Goal: Communication & Community: Answer question/provide support

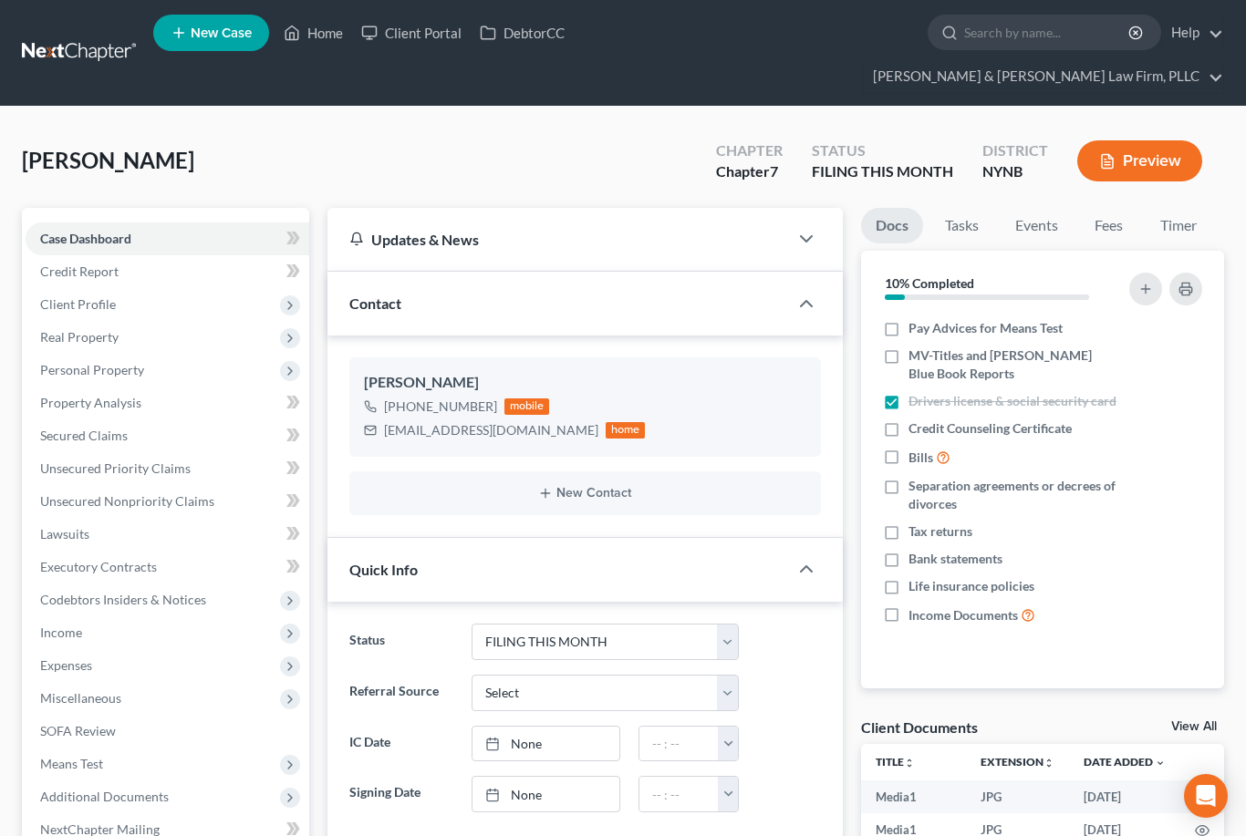
select select "4"
select select "0"
click at [315, 41] on link "Home" at bounding box center [314, 32] width 78 height 33
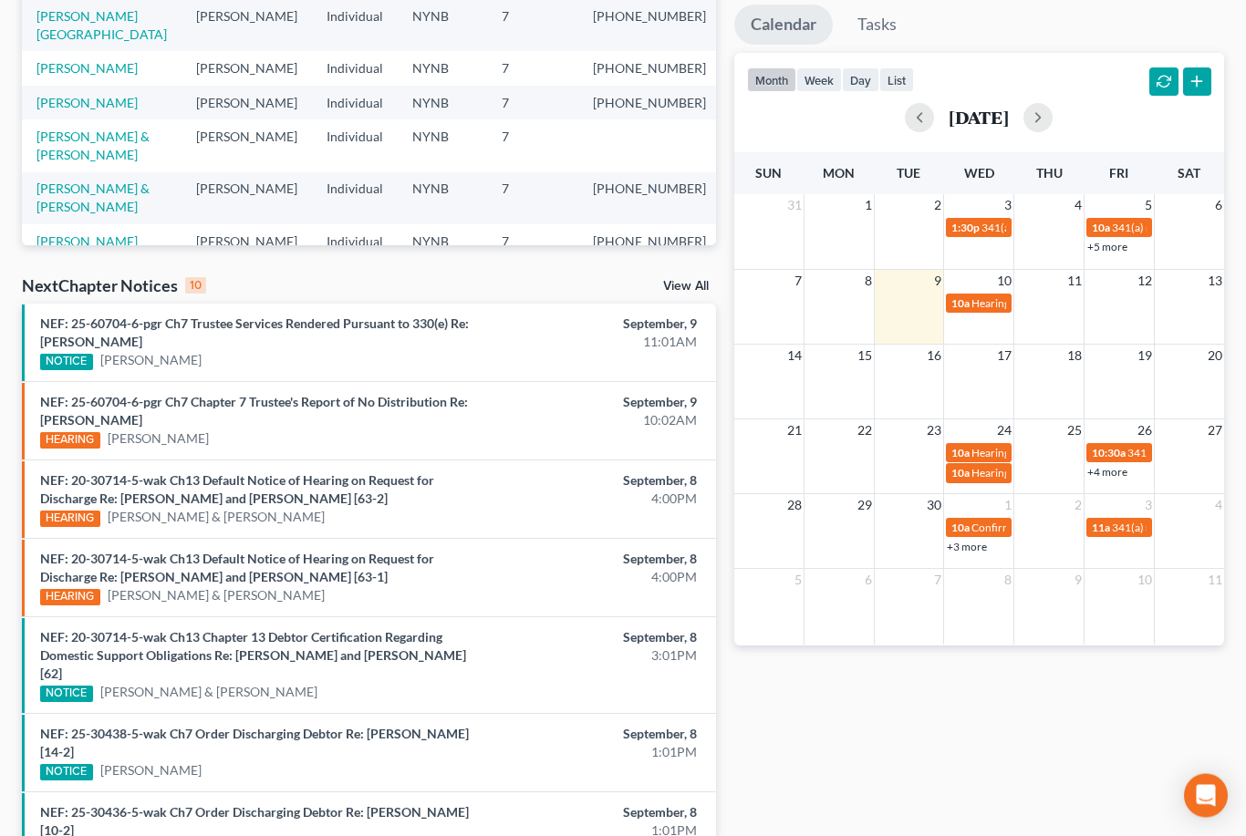
scroll to position [357, 0]
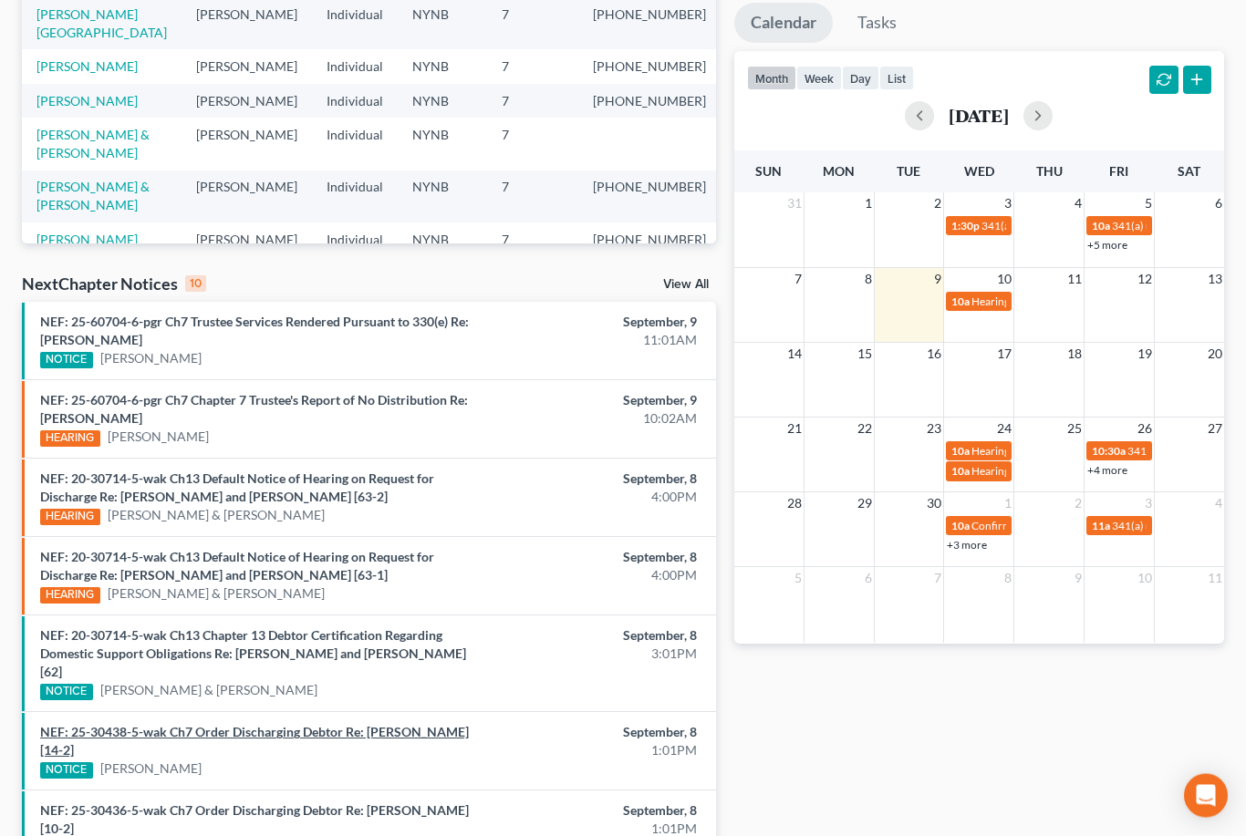
click at [339, 725] on link "NEF: 25-30438-5-wak Ch7 Order Discharging Debtor Re: [PERSON_NAME] [14-2]" at bounding box center [254, 742] width 429 height 34
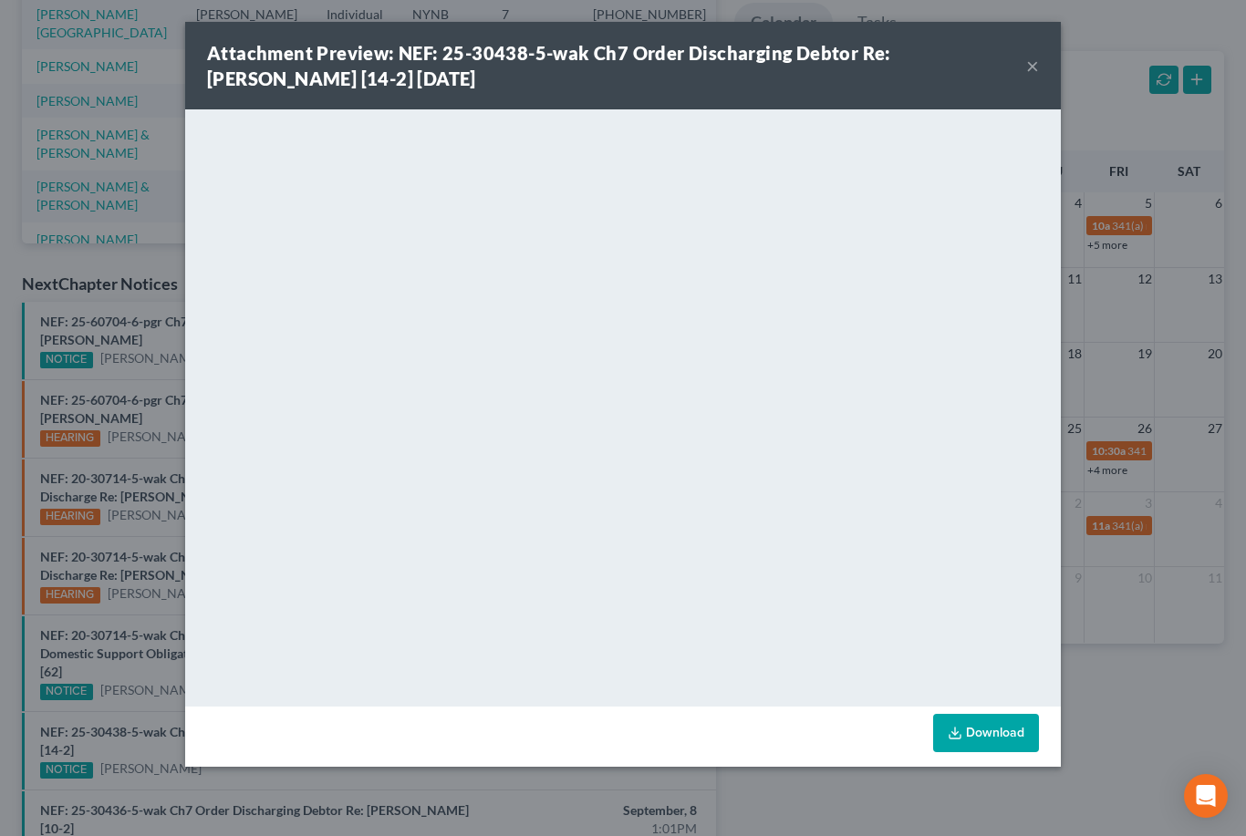
click at [1050, 64] on div "Attachment Preview: NEF: 25-30438-5-wak Ch7 Order Discharging Debtor Re: [PERSO…" at bounding box center [622, 66] width 875 height 88
click at [1028, 62] on button "×" at bounding box center [1032, 66] width 13 height 22
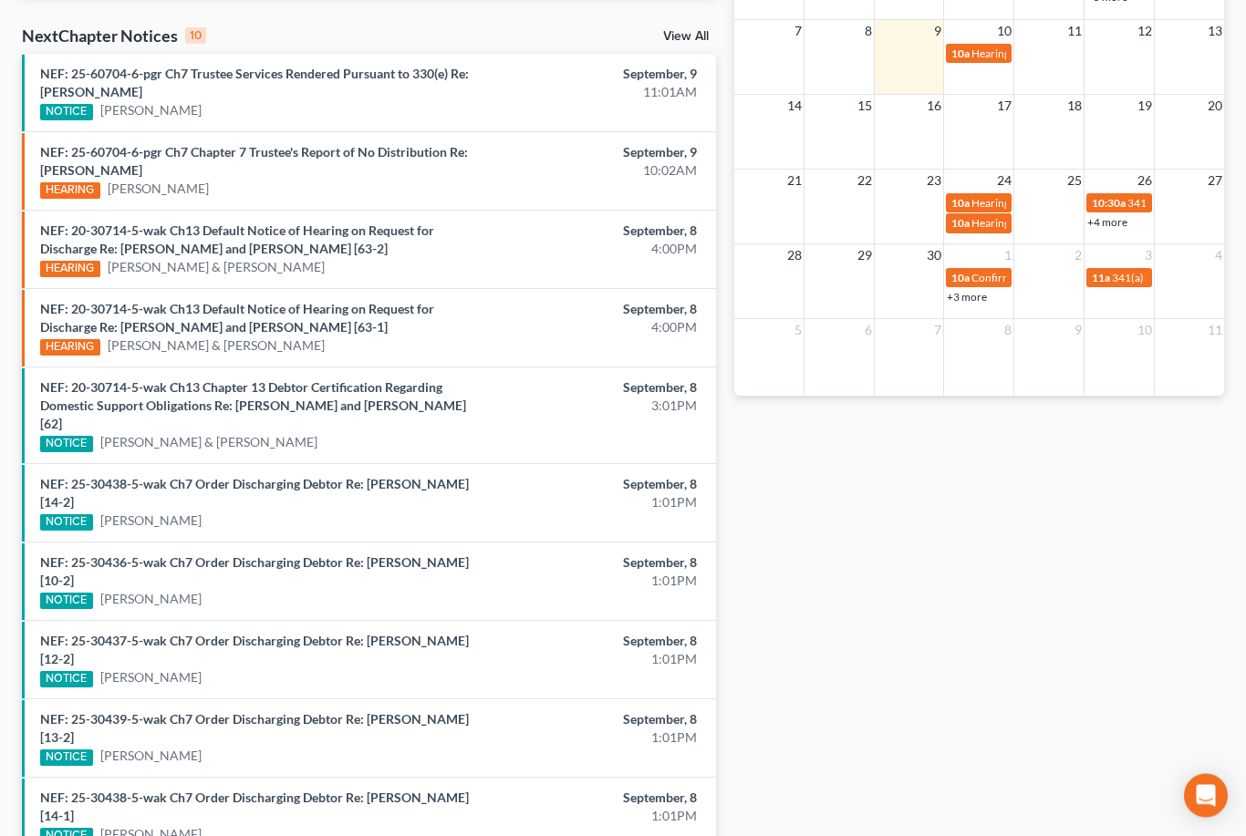
scroll to position [609, 0]
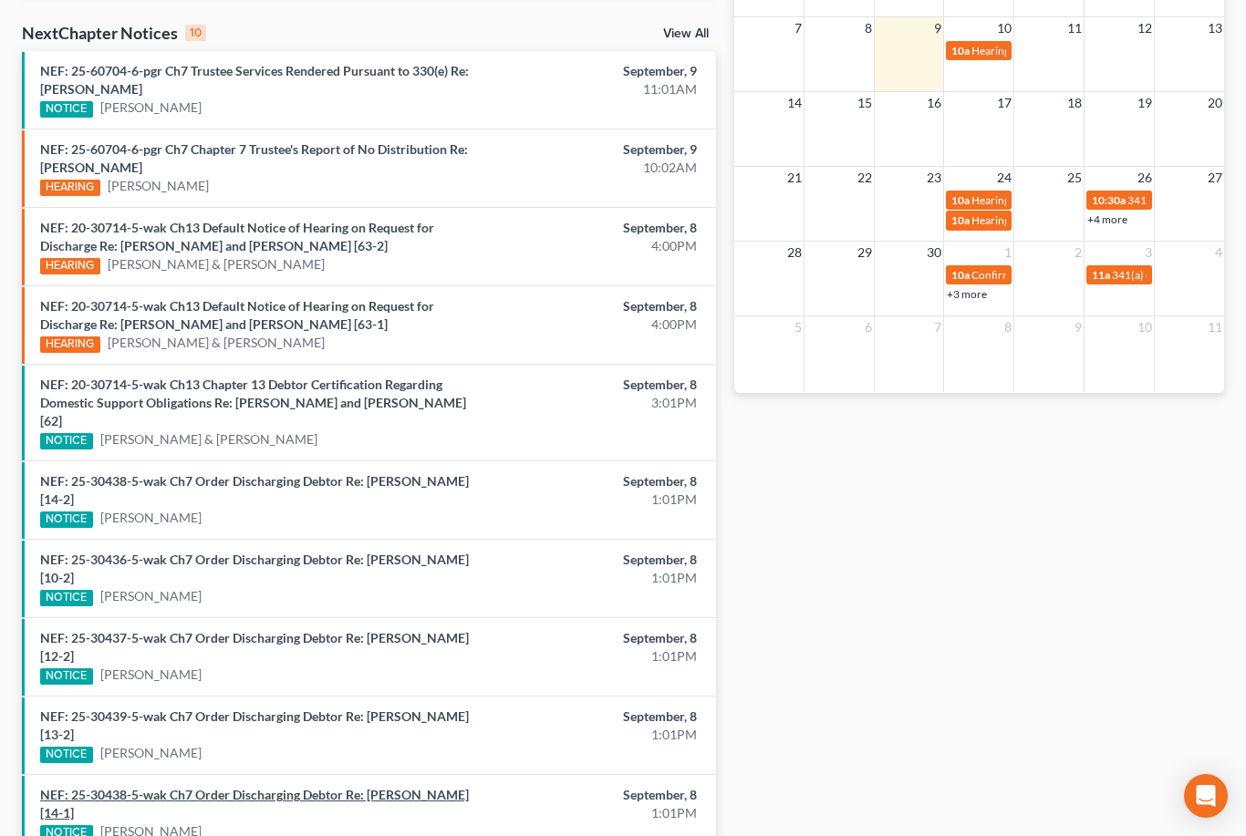
click at [382, 787] on link "NEF: 25-30438-5-wak Ch7 Order Discharging Debtor Re: [PERSON_NAME] [14-1]" at bounding box center [254, 804] width 429 height 34
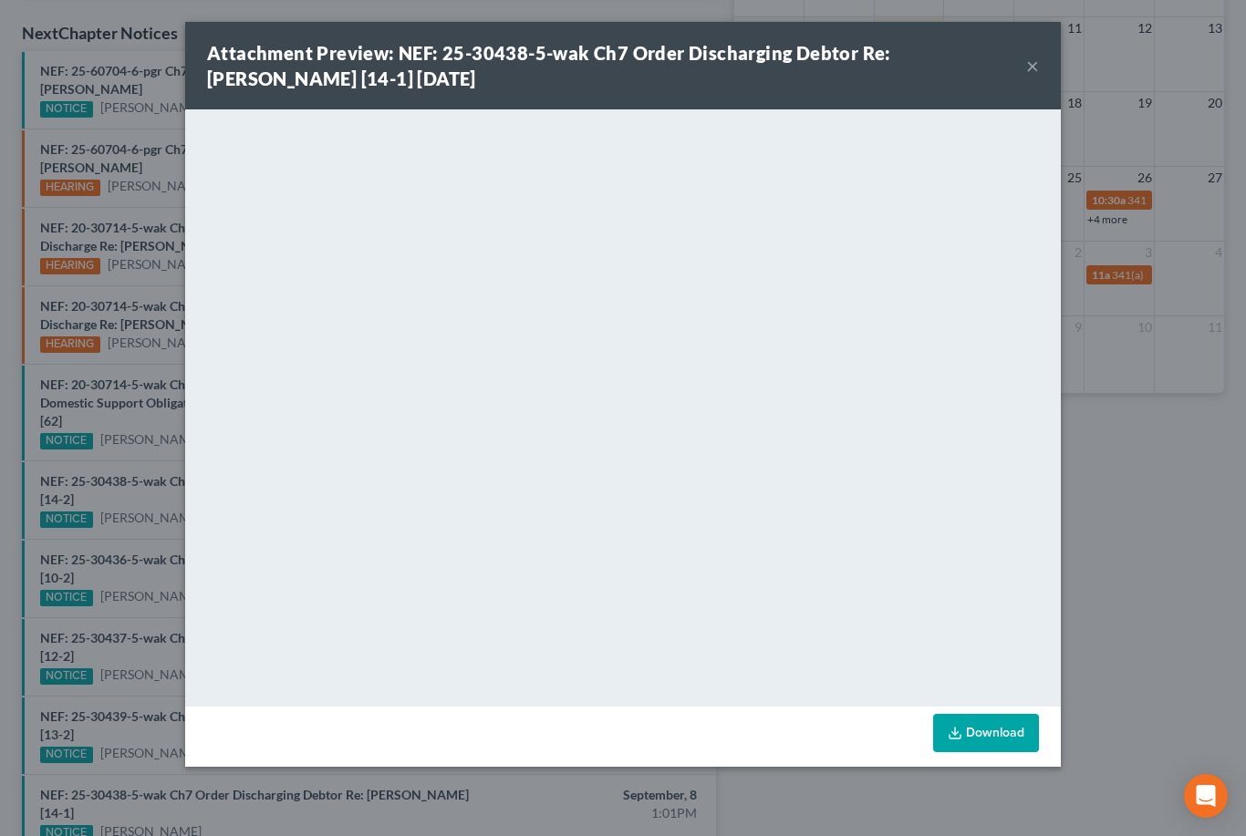
click at [1034, 61] on button "×" at bounding box center [1032, 66] width 13 height 22
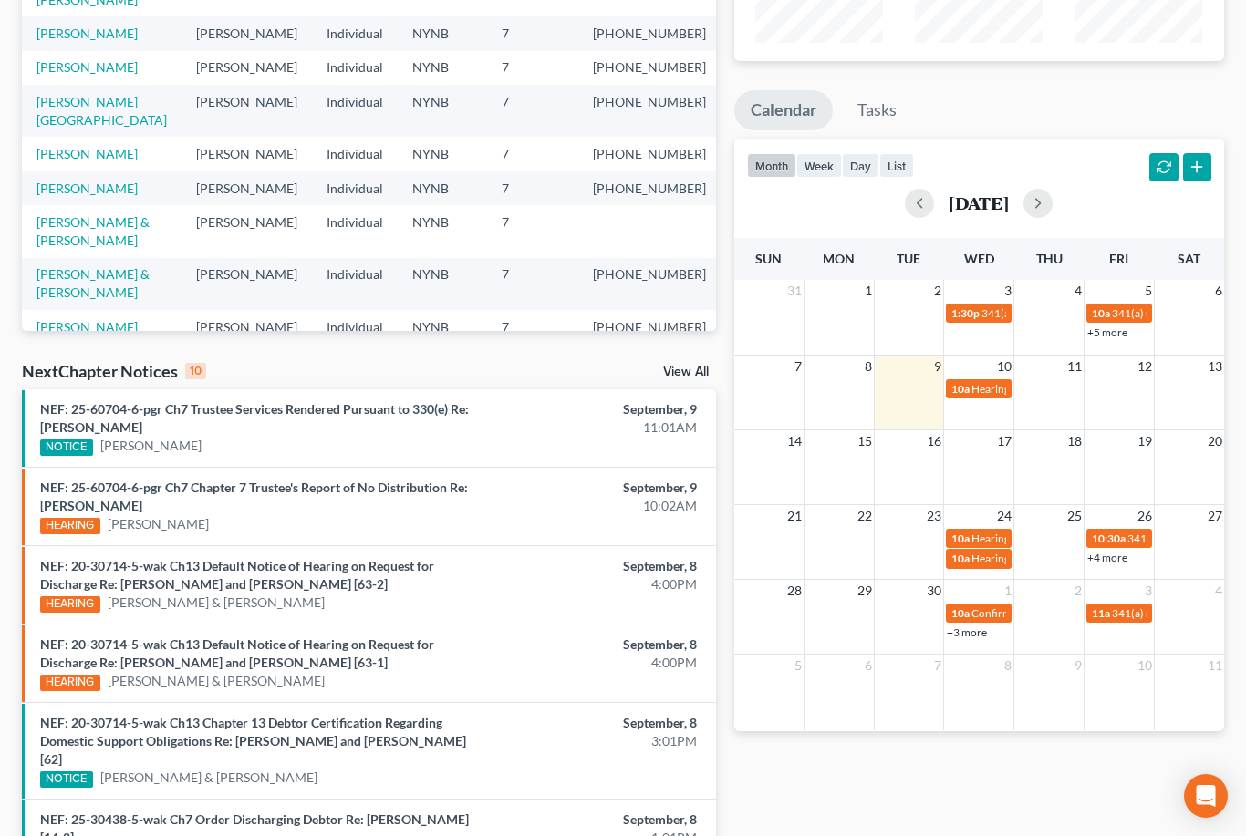
scroll to position [0, 0]
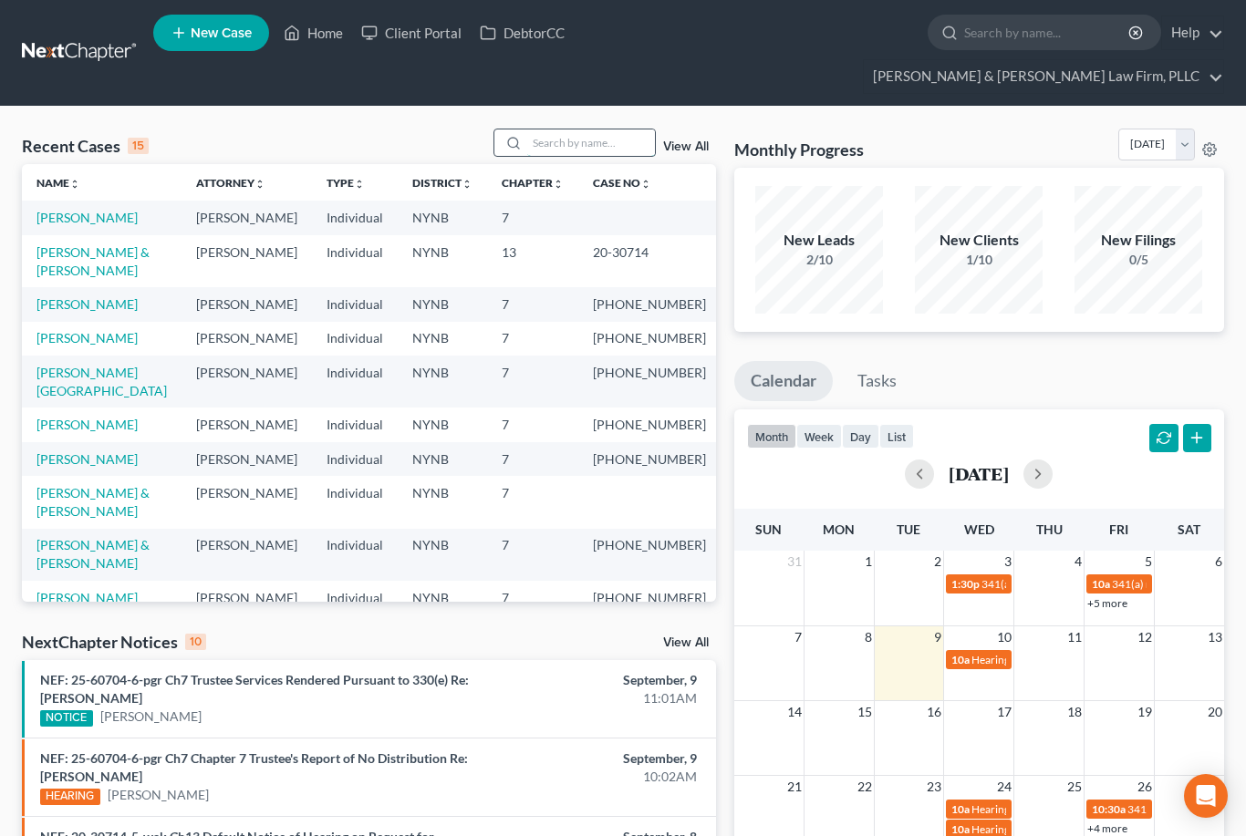
click at [602, 130] on input "search" at bounding box center [591, 143] width 128 height 26
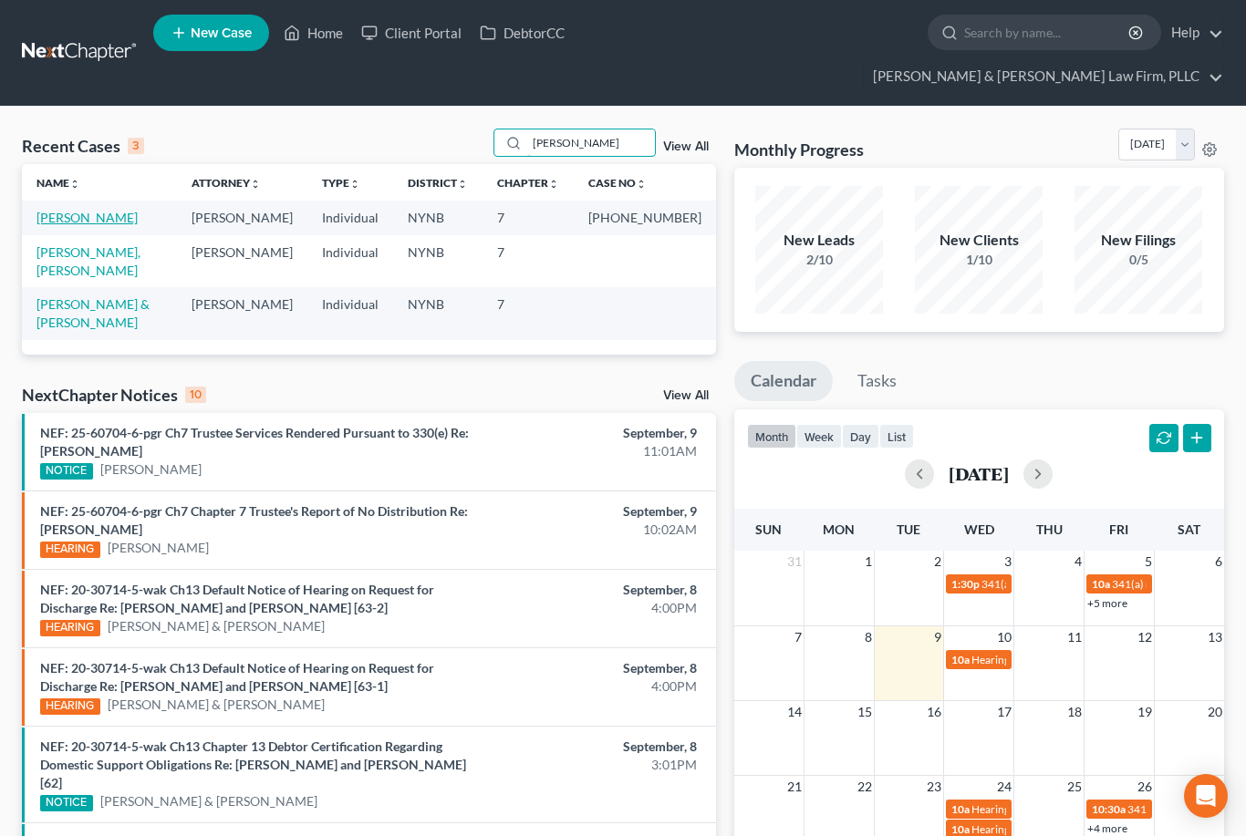
type input "[PERSON_NAME]"
click at [96, 210] on link "[PERSON_NAME]" at bounding box center [86, 218] width 101 height 16
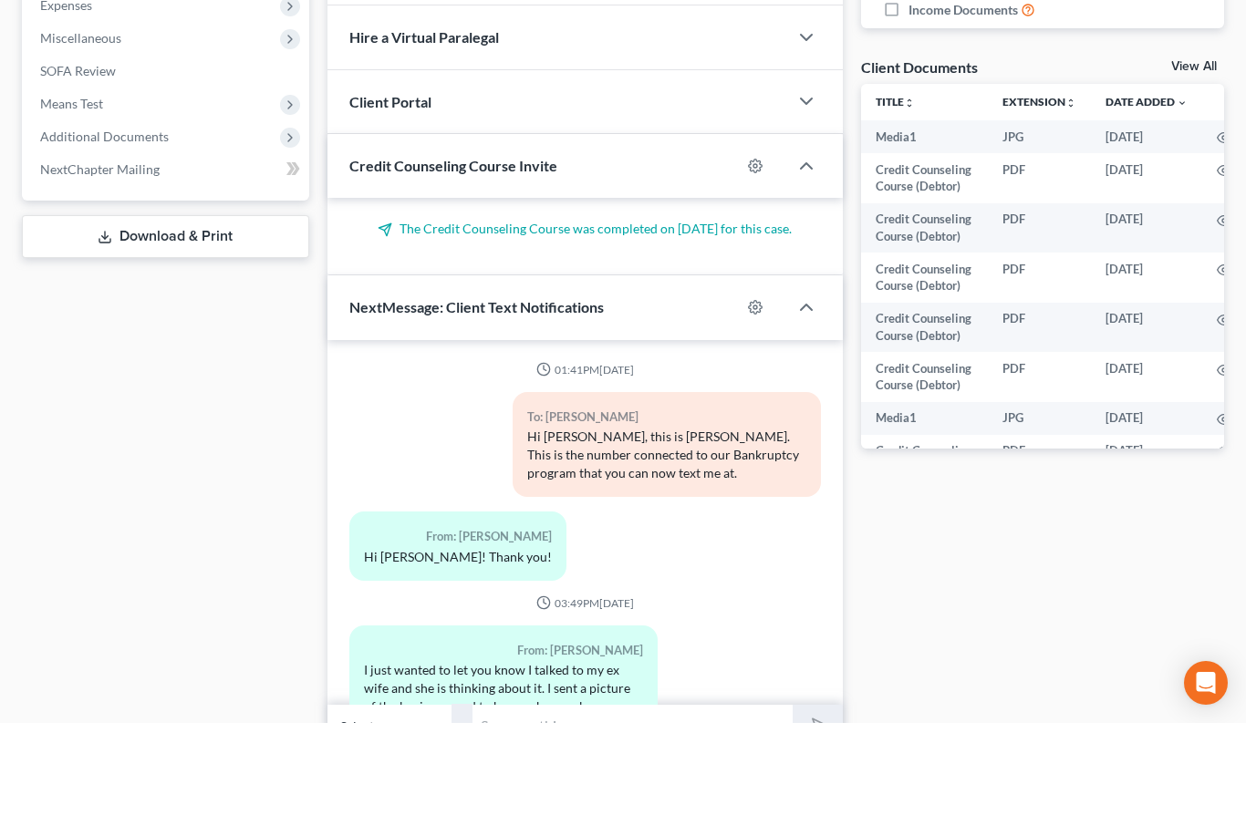
scroll to position [11313, 0]
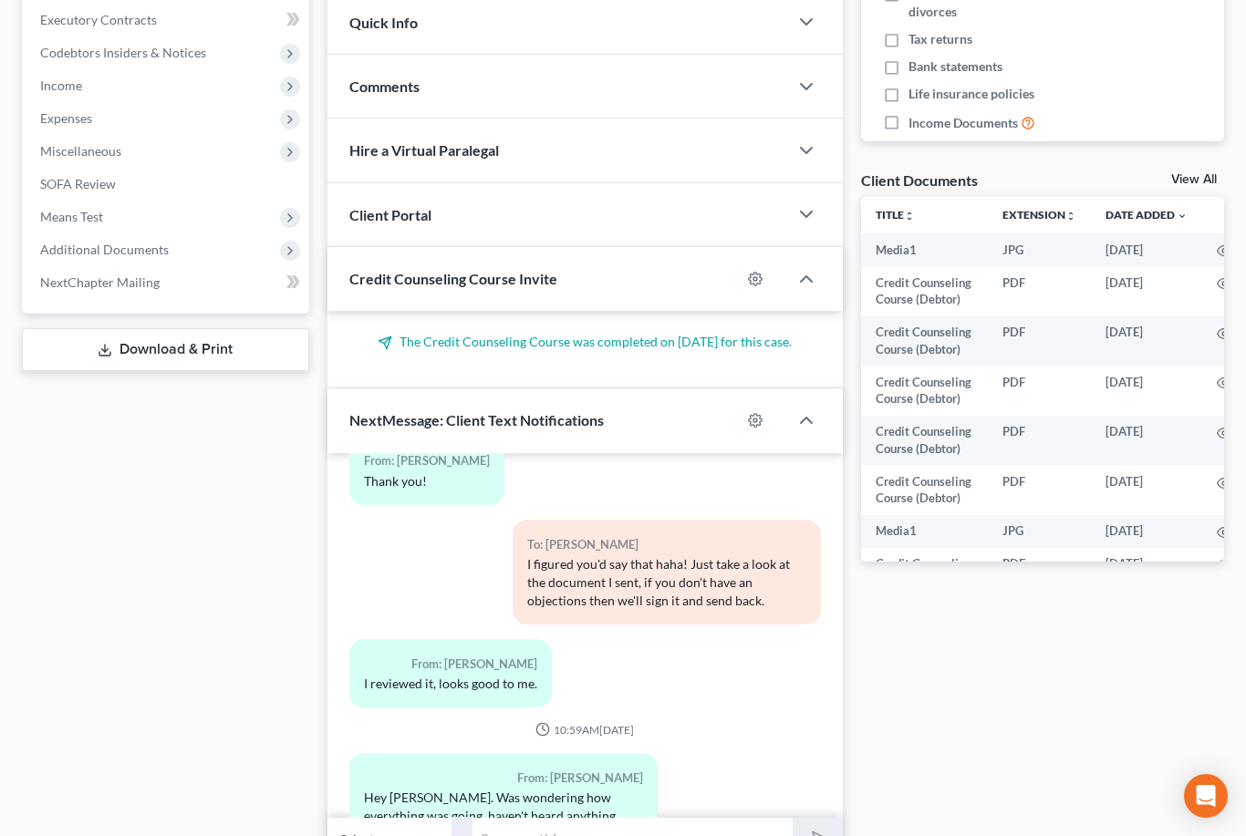
click at [626, 817] on input "text" at bounding box center [632, 839] width 319 height 45
type input "Hi [PERSON_NAME]! Your official order of discharge actually came in [DATE]! So …"
click at [1204, 800] on icon "Open Intercom Messenger" at bounding box center [1205, 796] width 21 height 24
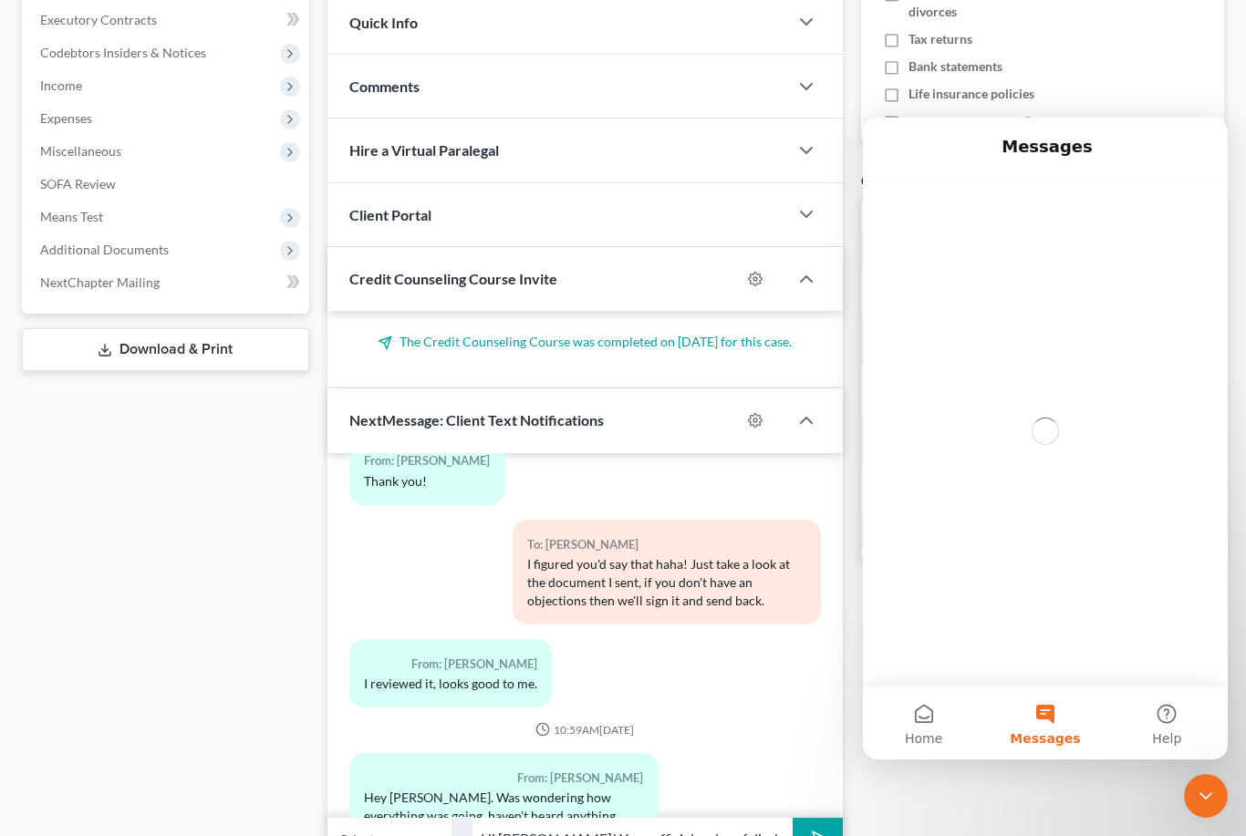
scroll to position [0, 0]
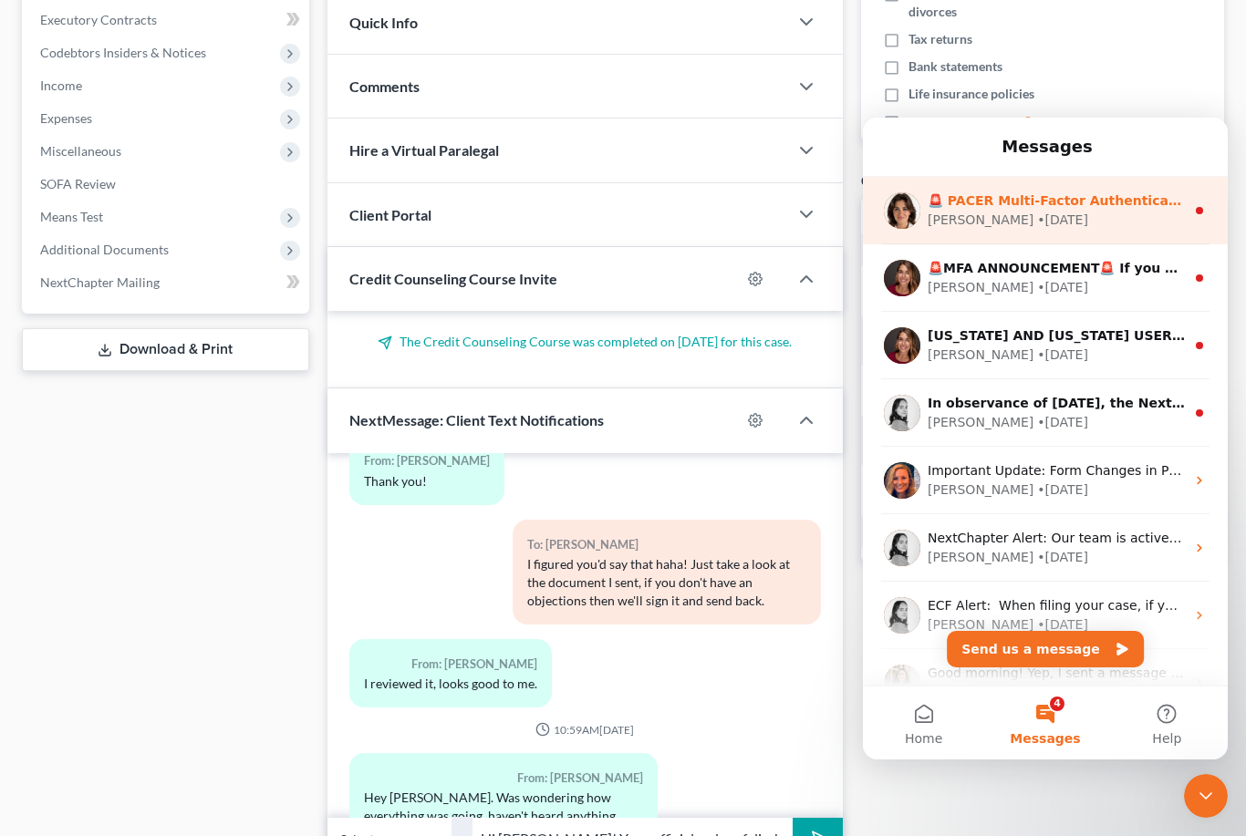
click at [1062, 233] on div "🚨 PACER Multi-Factor Authentication Now Required 🚨 Starting [DATE], PACER requi…" at bounding box center [1045, 210] width 365 height 67
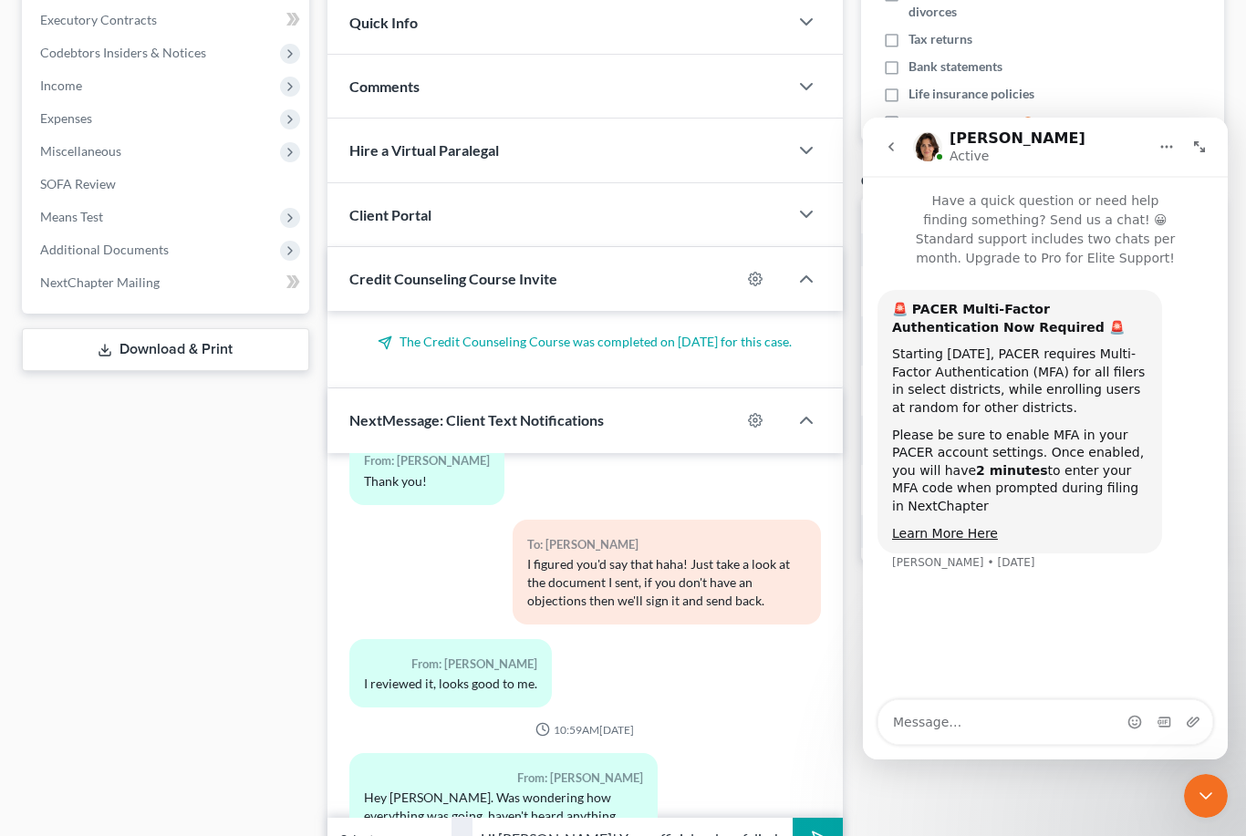
scroll to position [429, 0]
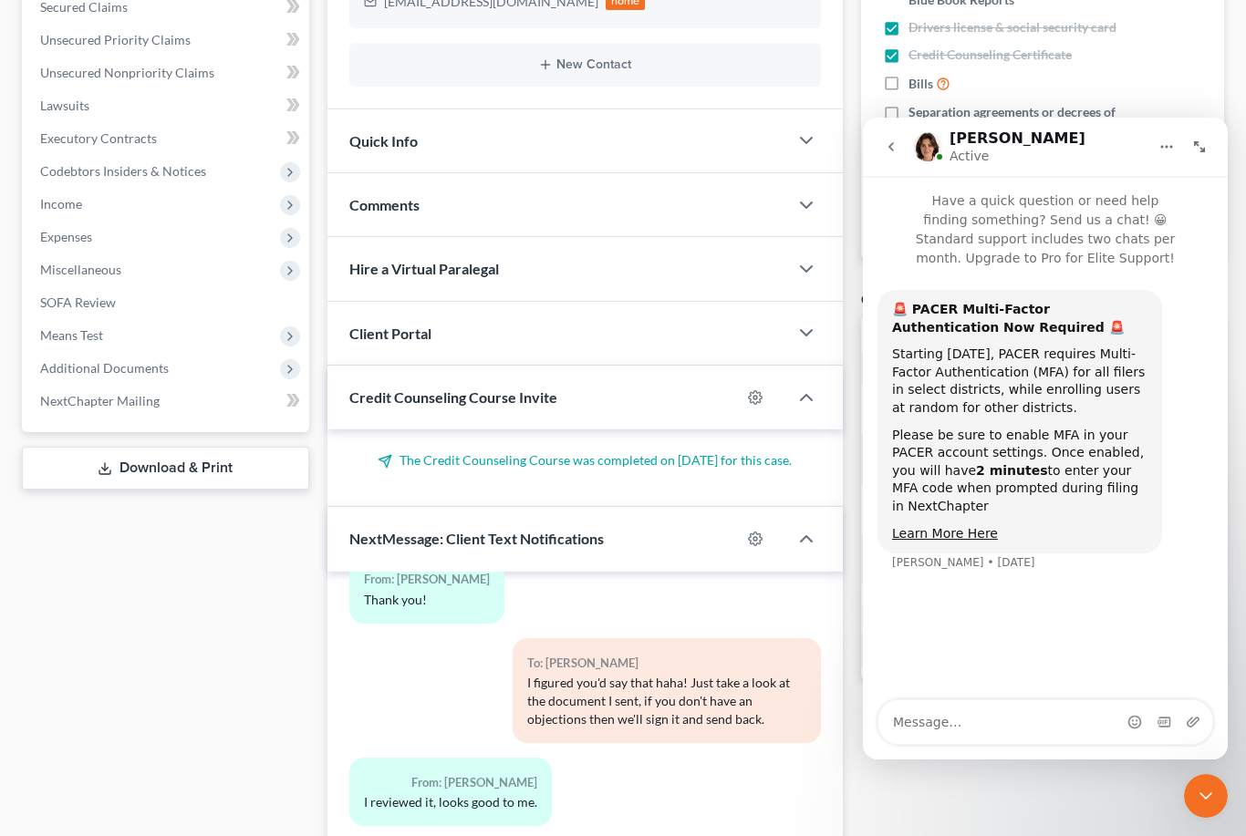
click at [955, 717] on textarea "Message…" at bounding box center [1045, 722] width 334 height 44
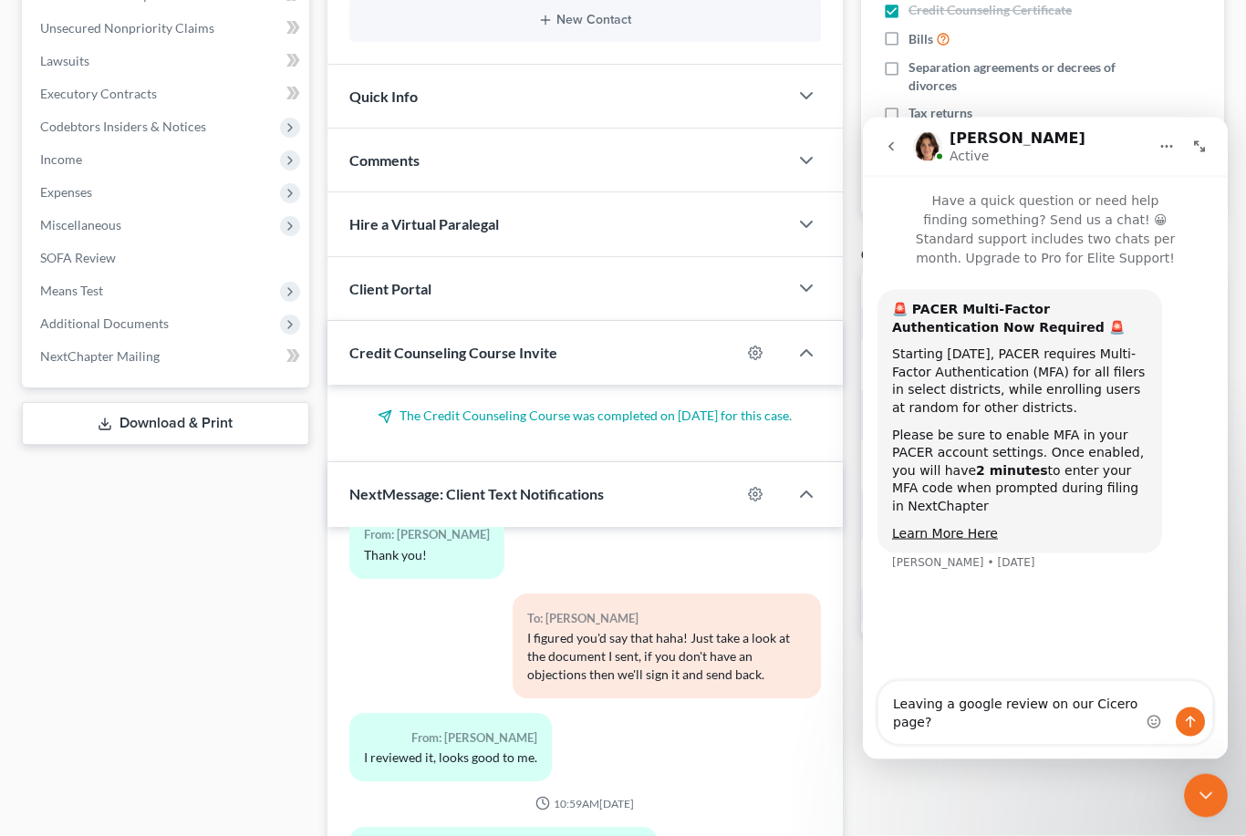
scroll to position [547, 0]
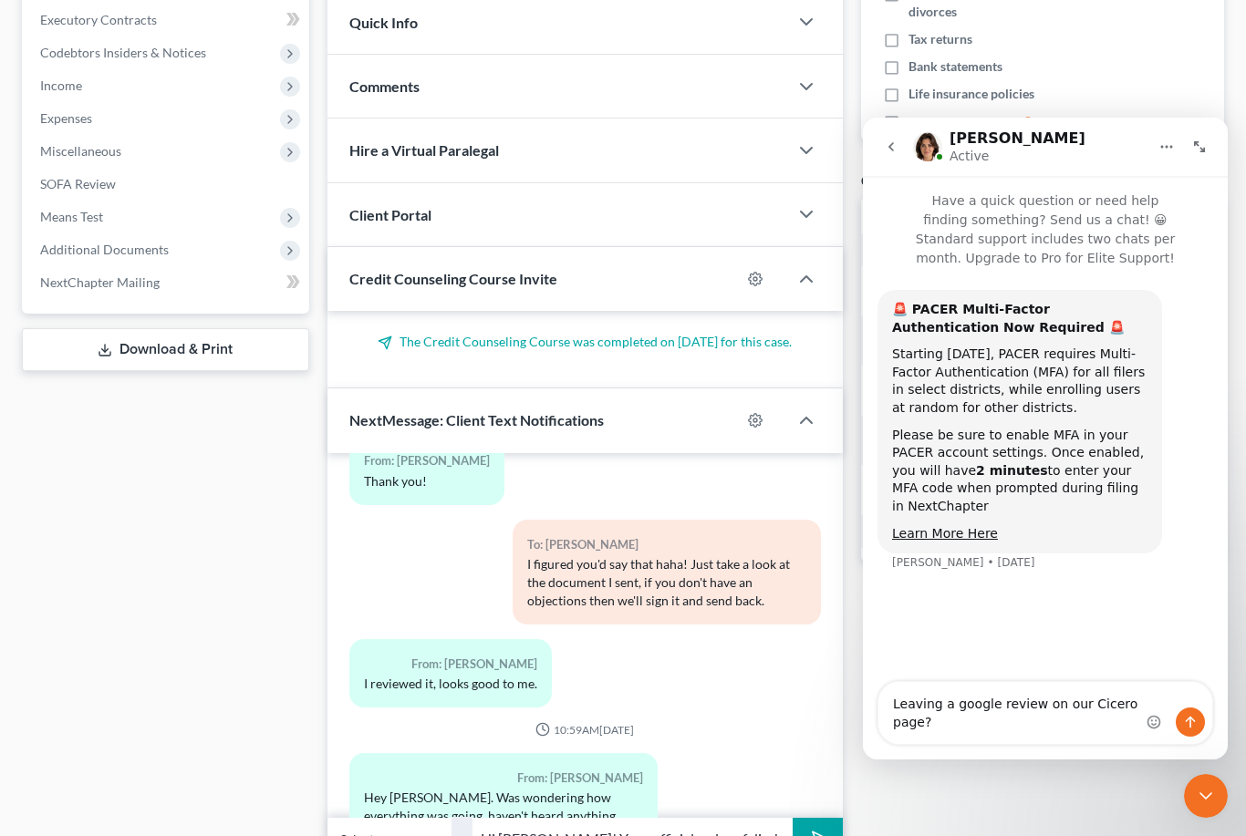
click at [904, 701] on textarea "Leaving a google review on our Cicero page?" at bounding box center [1045, 713] width 334 height 62
click at [948, 706] on textarea "Leaving a google review on our Cicero page?" at bounding box center [1045, 713] width 334 height 62
click at [971, 730] on textarea "Leaving us google review on our Cicero page?" at bounding box center [1045, 713] width 334 height 62
type textarea "Leaving us google review on our Cicero page? We appreciated working with you!!"
click at [737, 817] on input "Hi [PERSON_NAME]! Your official order of discharge actually came in [DATE]! So …" at bounding box center [632, 839] width 319 height 45
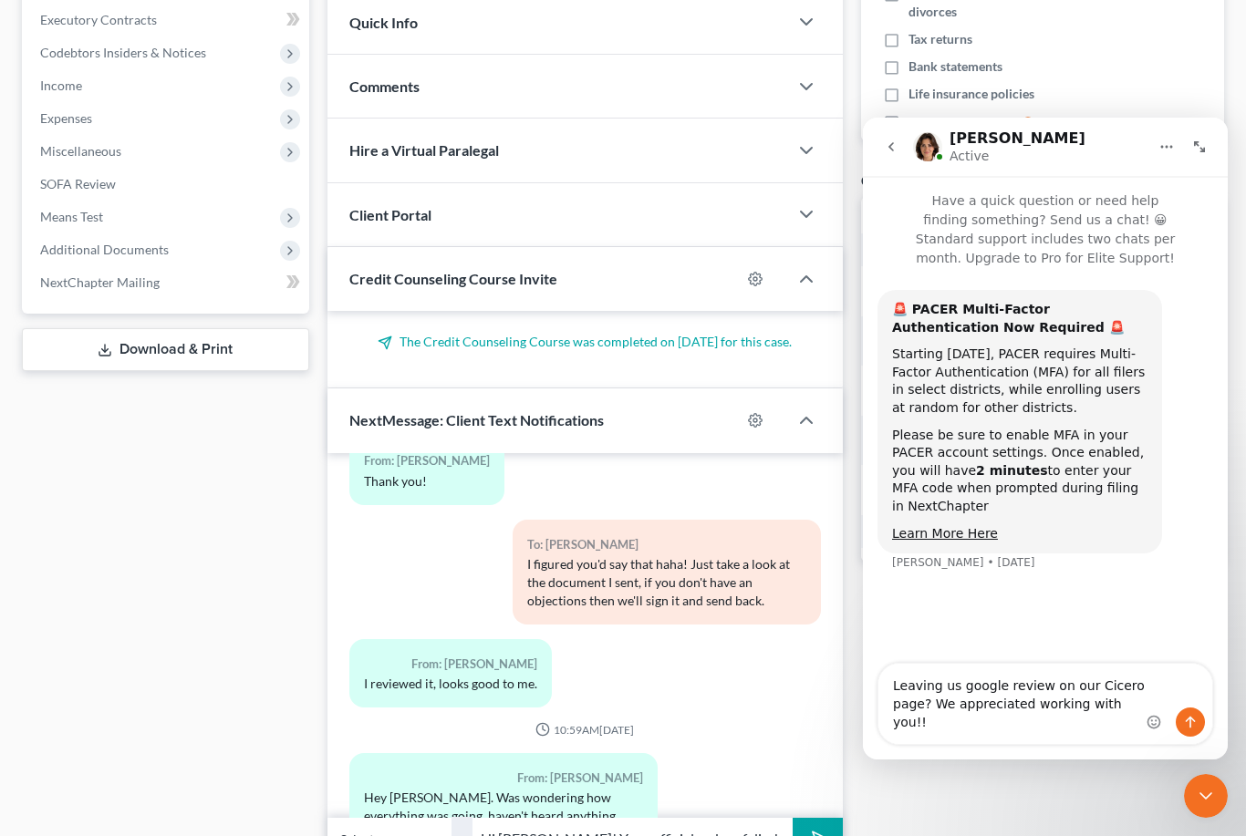
click at [757, 817] on input "Hi [PERSON_NAME]! Your official order of discharge actually came in [DATE]! So …" at bounding box center [632, 839] width 319 height 45
type input "Hi [PERSON_NAME]! Your official order of discharge actually came in [DATE]! So …"
click at [912, 711] on textarea "Leaving us google review on our Cicero page? We appreciated working with you!!" at bounding box center [1045, 704] width 334 height 80
click at [925, 706] on textarea "Leaving us google review on our Cicero page? We appreciated working with you!!" at bounding box center [1045, 704] width 334 height 80
click at [917, 706] on textarea "Leaving us google review on our Cicero page? We appreciated working with you!!" at bounding box center [1045, 704] width 334 height 80
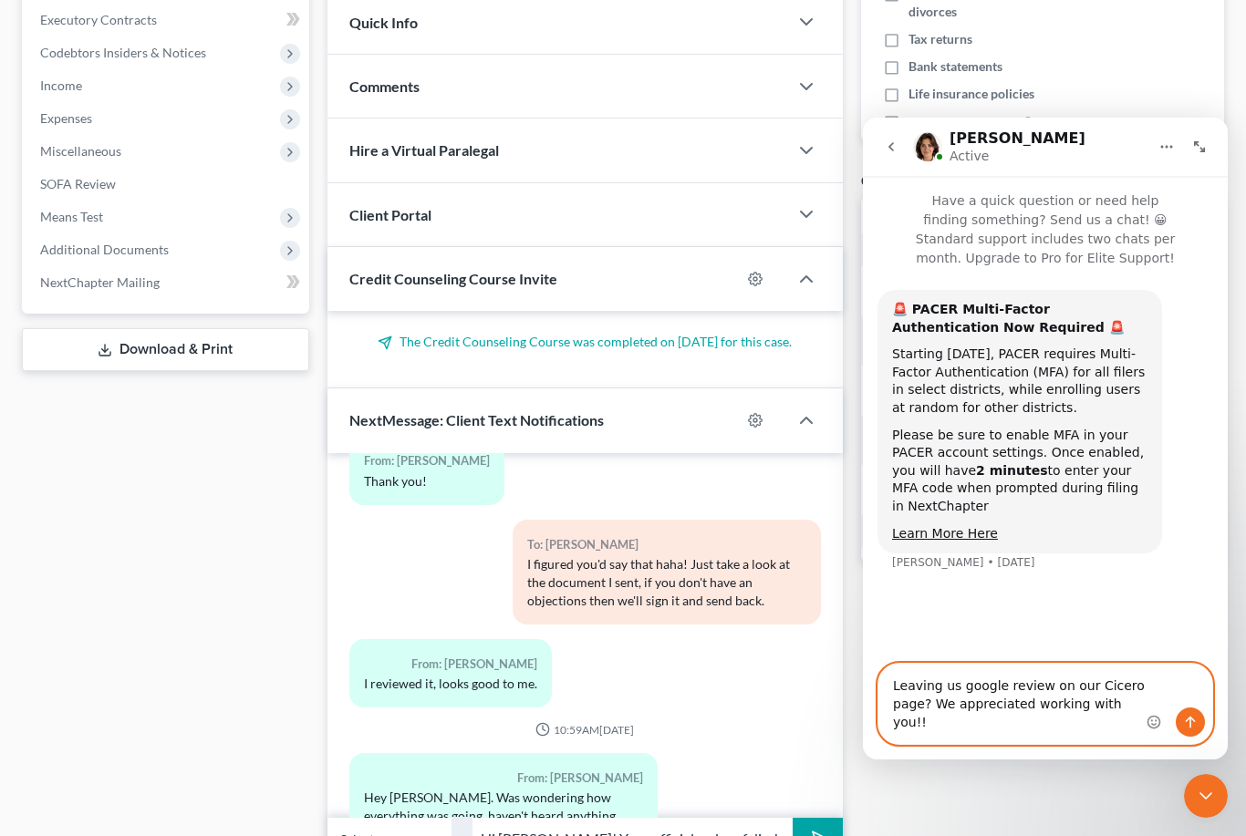
click at [922, 708] on textarea "Leaving us google review on our Cicero page? We appreciated working with you!!" at bounding box center [1045, 704] width 334 height 80
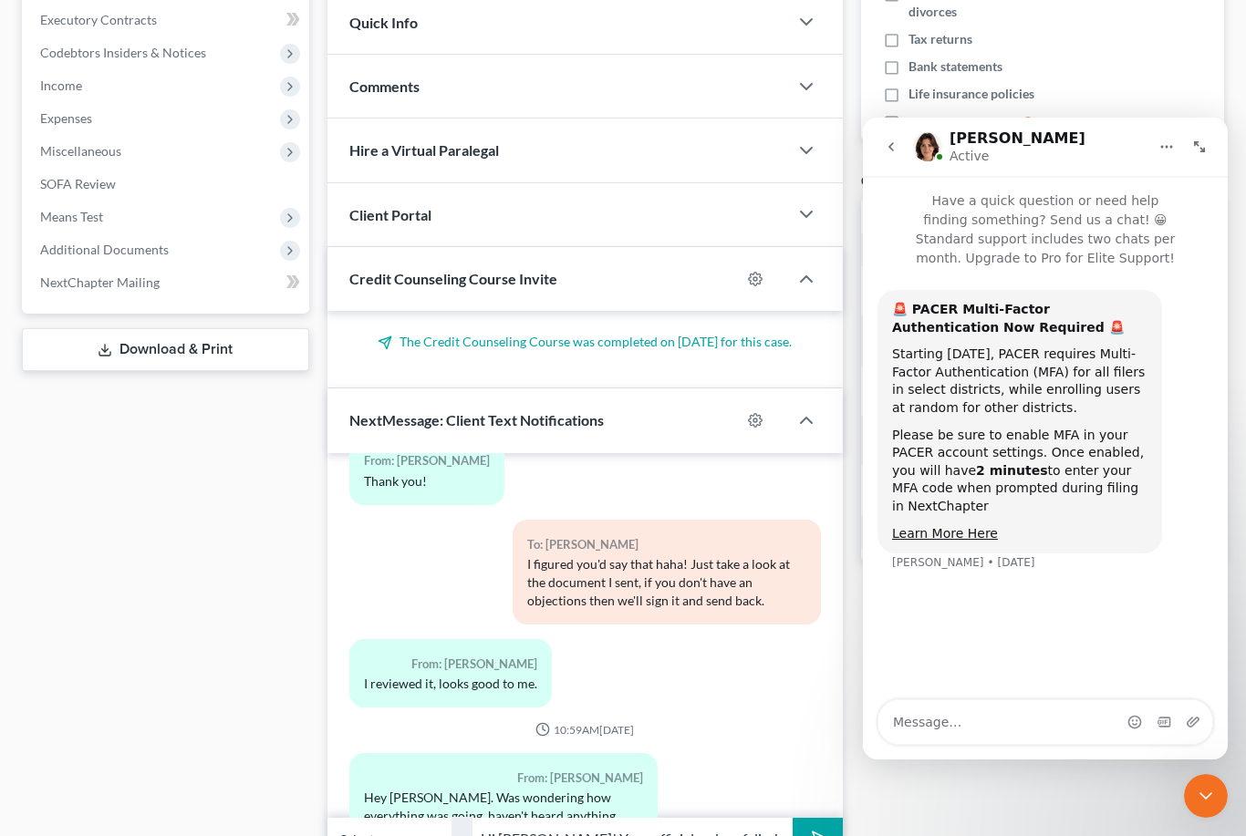
click at [813, 828] on polygon "submit" at bounding box center [816, 839] width 22 height 22
click at [602, 817] on input "text" at bounding box center [632, 839] width 319 height 45
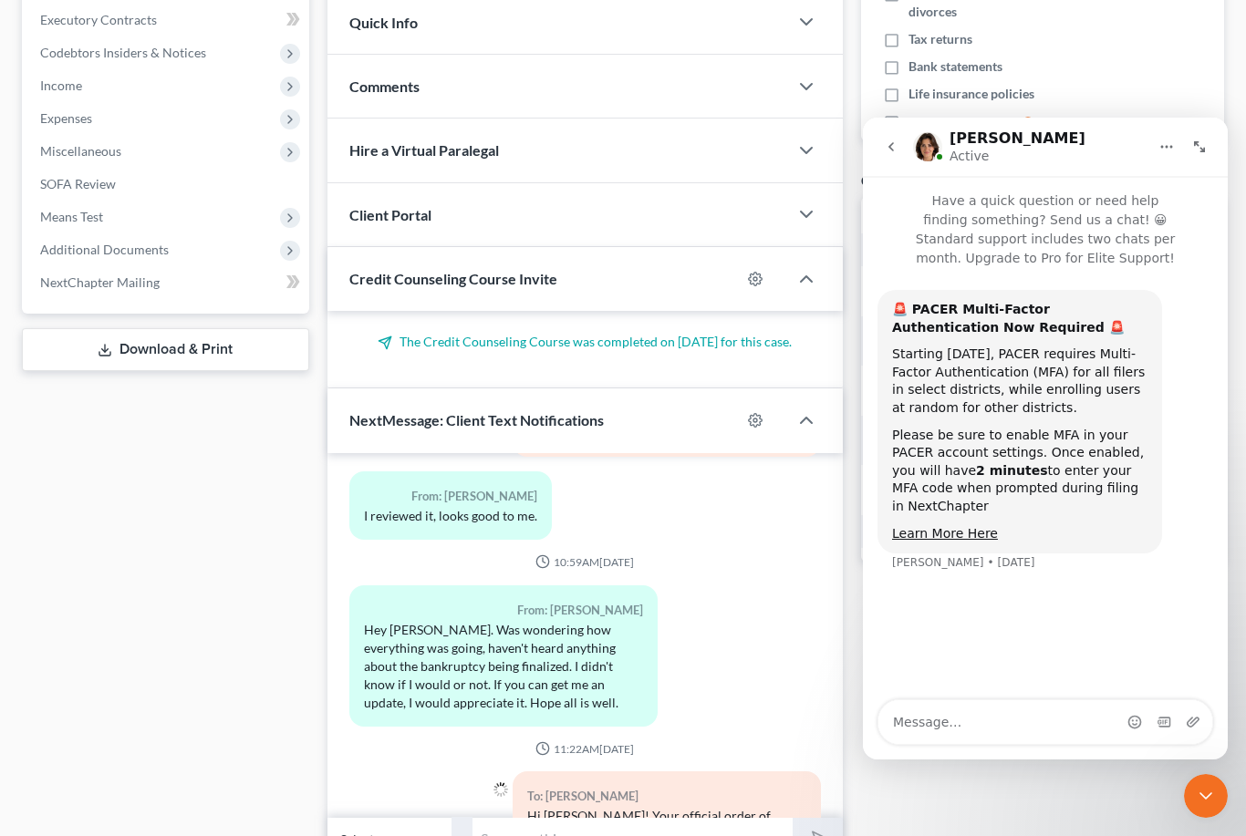
click at [540, 817] on input "text" at bounding box center [632, 839] width 319 height 45
paste input "Leaving us google review on our Cicero page? We appreciated working with you!!"
type input "Leaving us google review on our Cicero page? We appreciated working with you!!"
click at [822, 826] on icon "submit" at bounding box center [816, 839] width 26 height 26
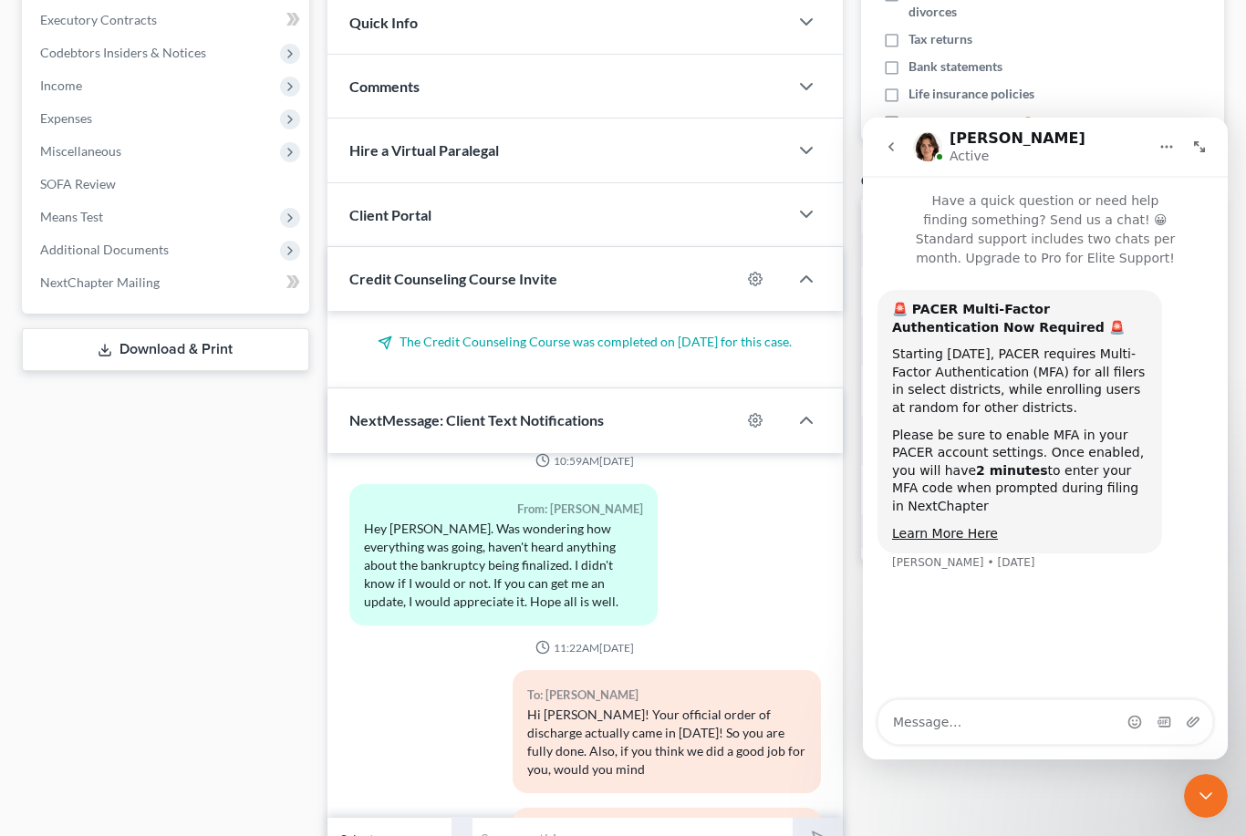
click at [1207, 788] on icon "Close Intercom Messenger" at bounding box center [1206, 796] width 22 height 22
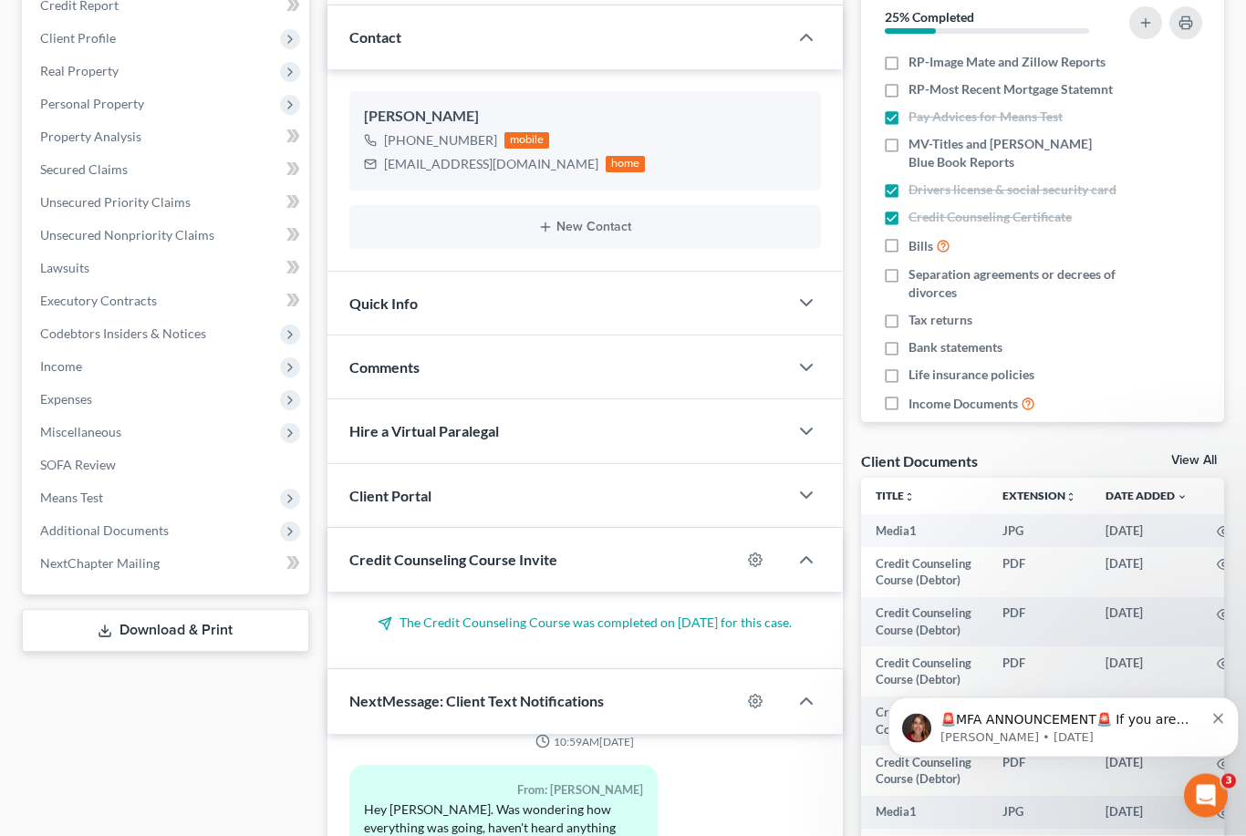
scroll to position [0, 0]
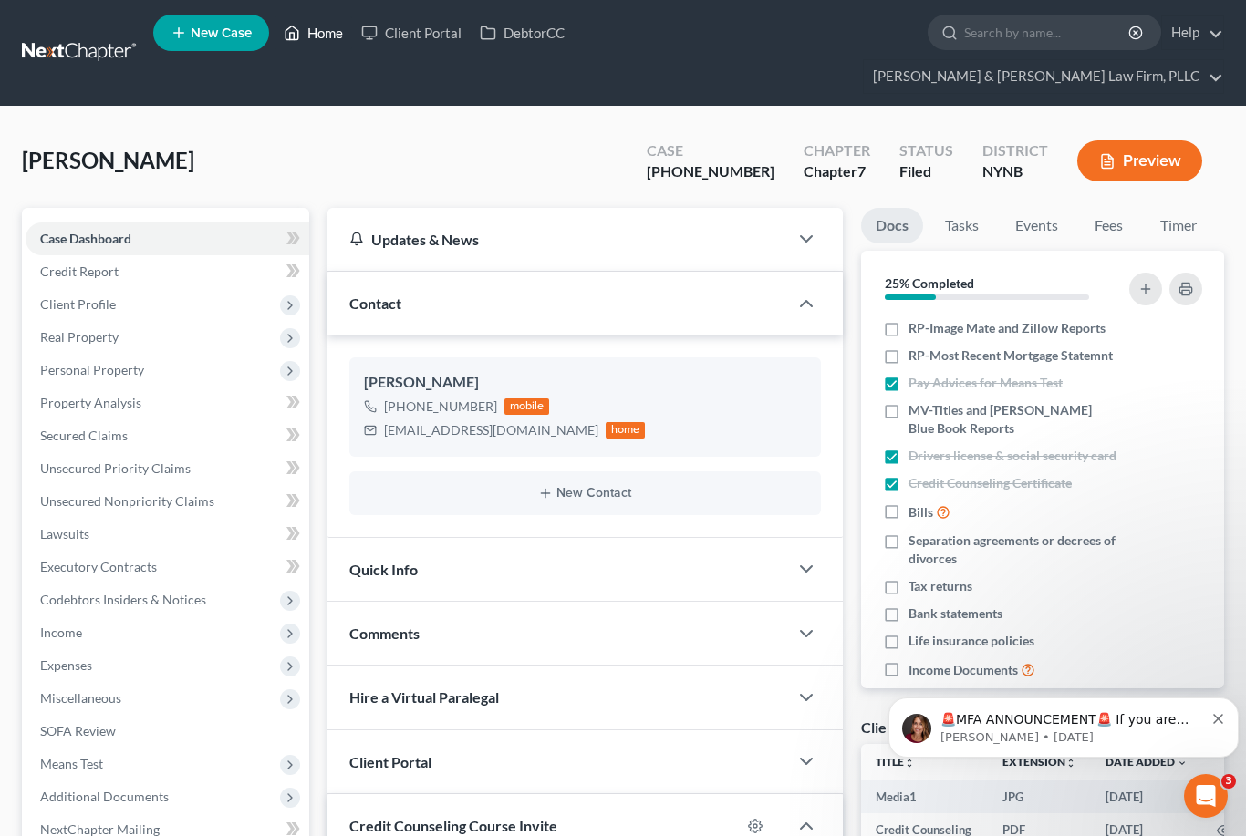
click at [306, 42] on link "Home" at bounding box center [314, 32] width 78 height 33
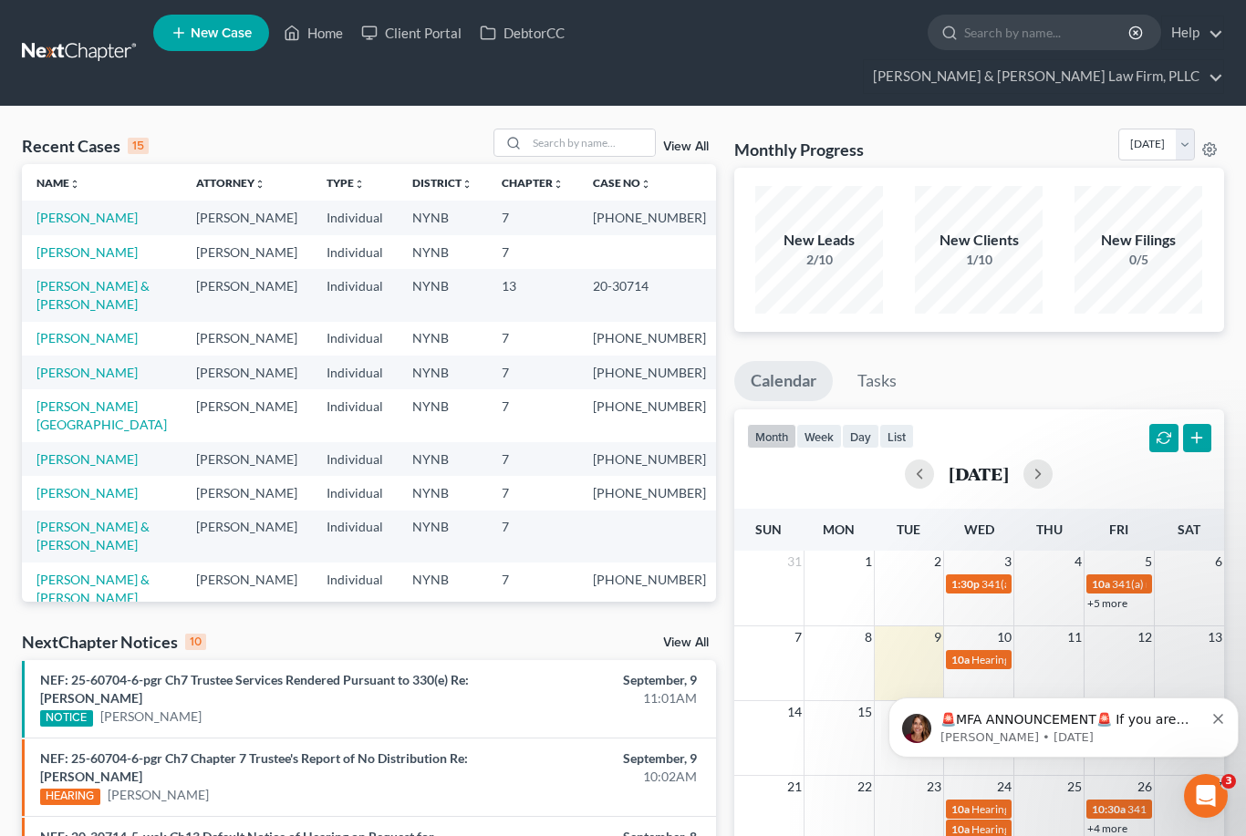
click at [1217, 717] on icon "Dismiss notification" at bounding box center [1218, 719] width 10 height 10
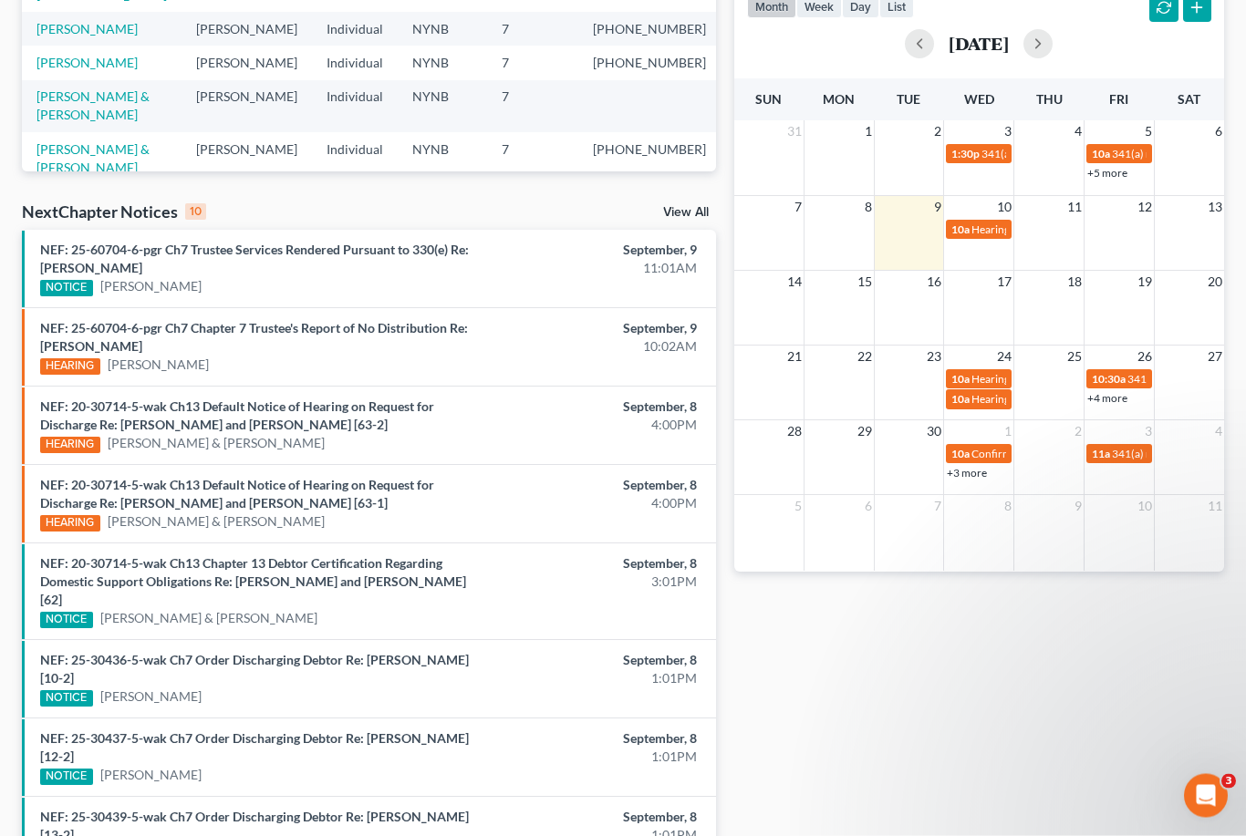
scroll to position [435, 0]
